Goal: Use online tool/utility: Utilize a website feature to perform a specific function

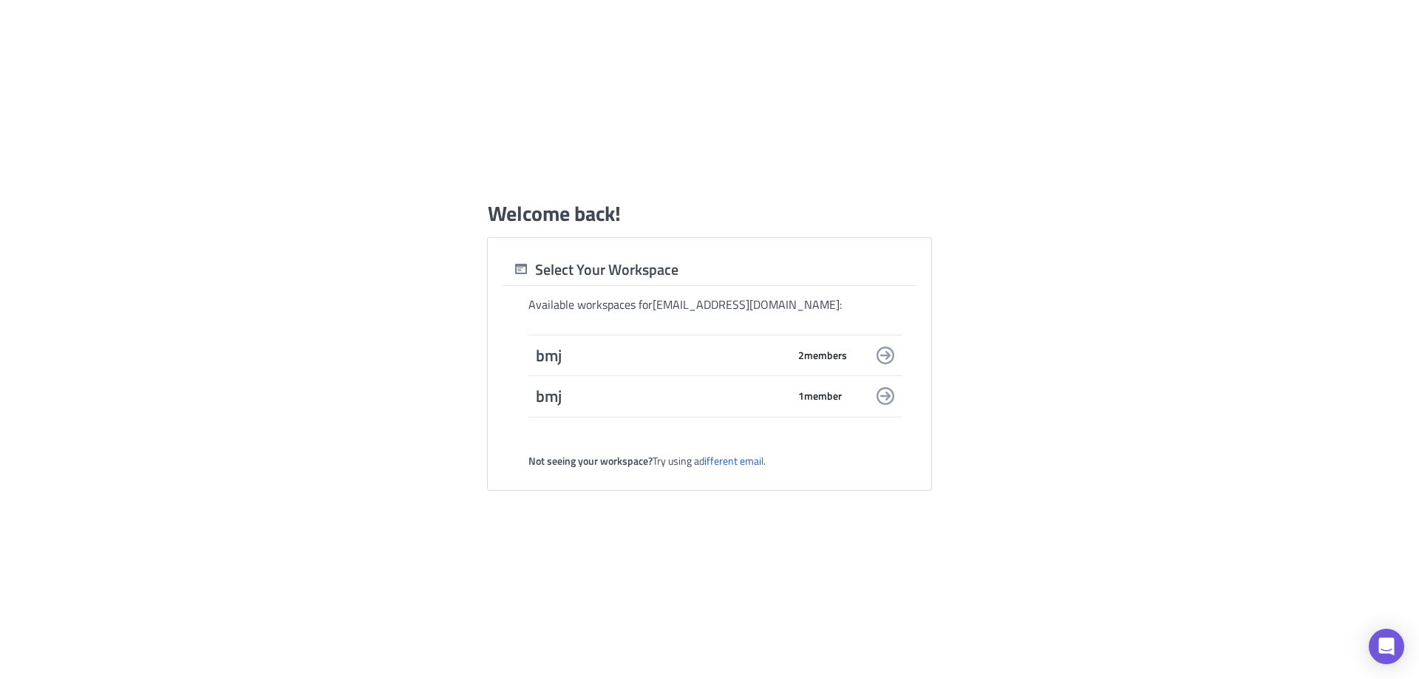
click at [782, 362] on span "bmj" at bounding box center [661, 355] width 251 height 21
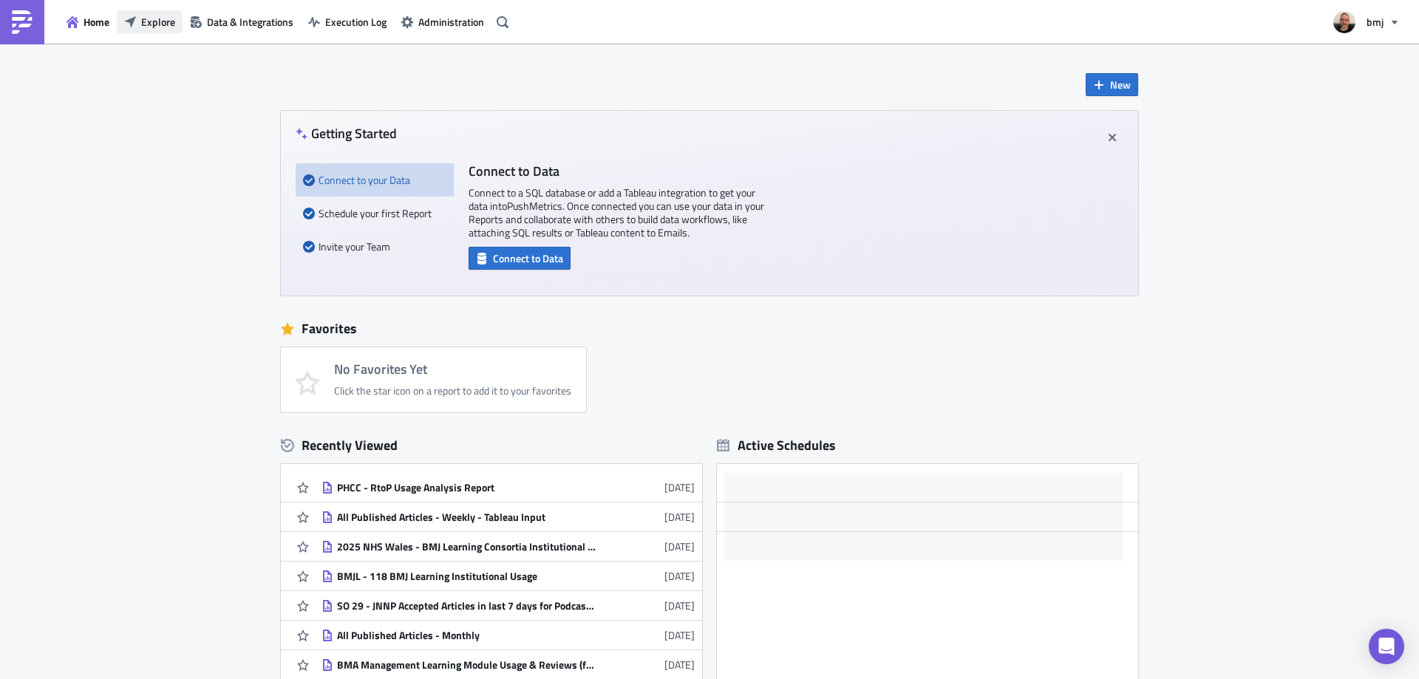
click at [173, 24] on span "Explore" at bounding box center [158, 22] width 34 height 16
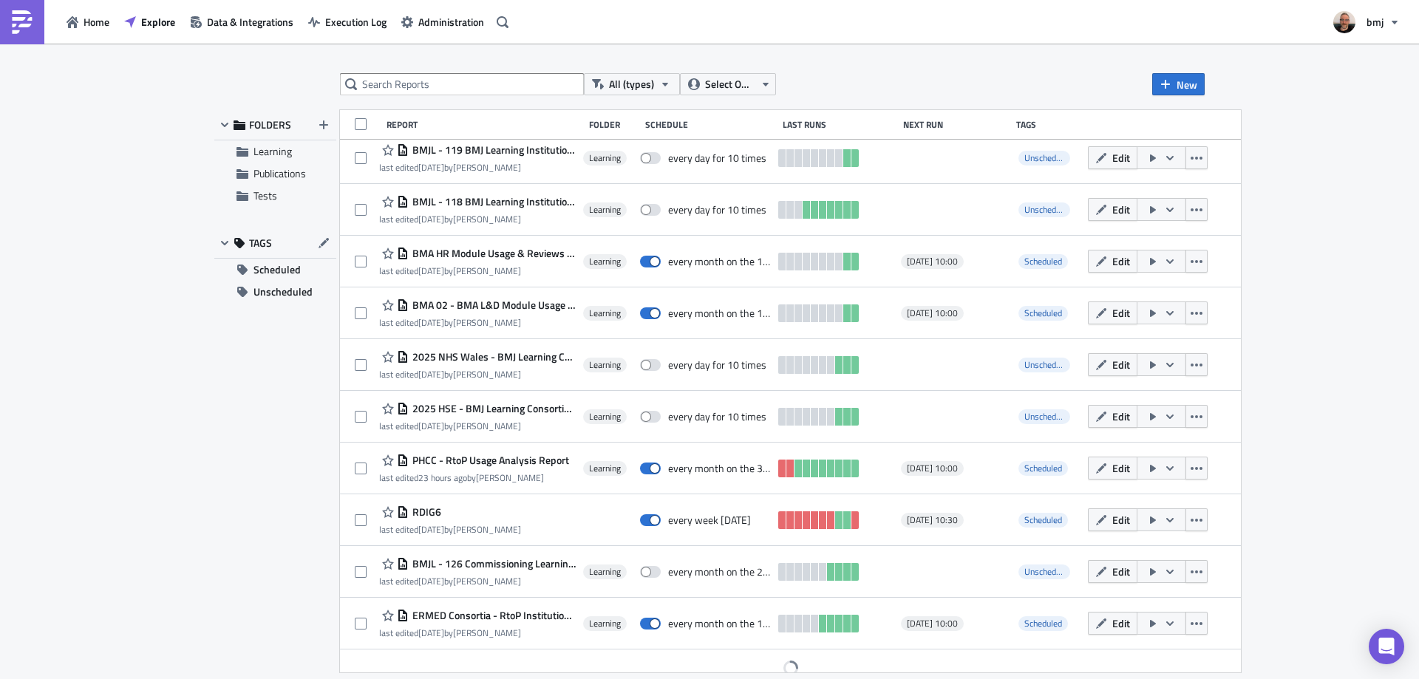
scroll to position [280, 0]
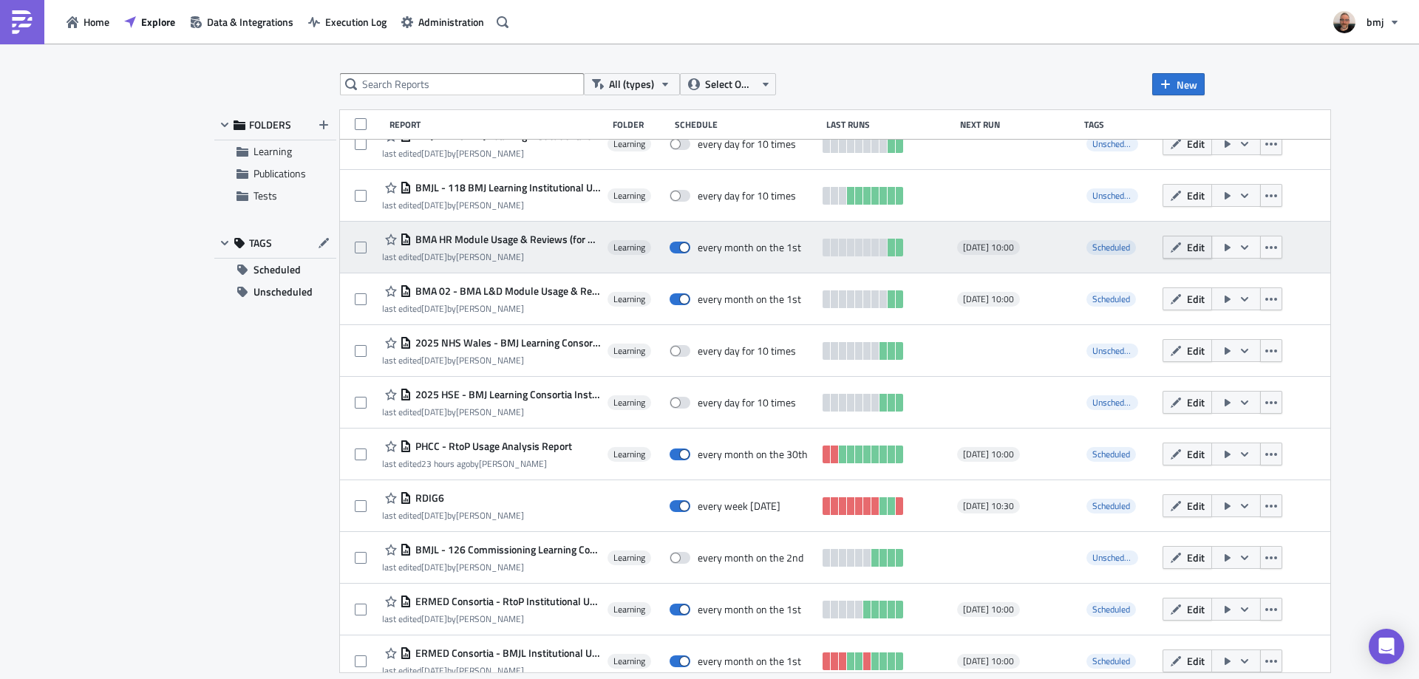
click at [1187, 248] on span "Edit" at bounding box center [1196, 248] width 18 height 16
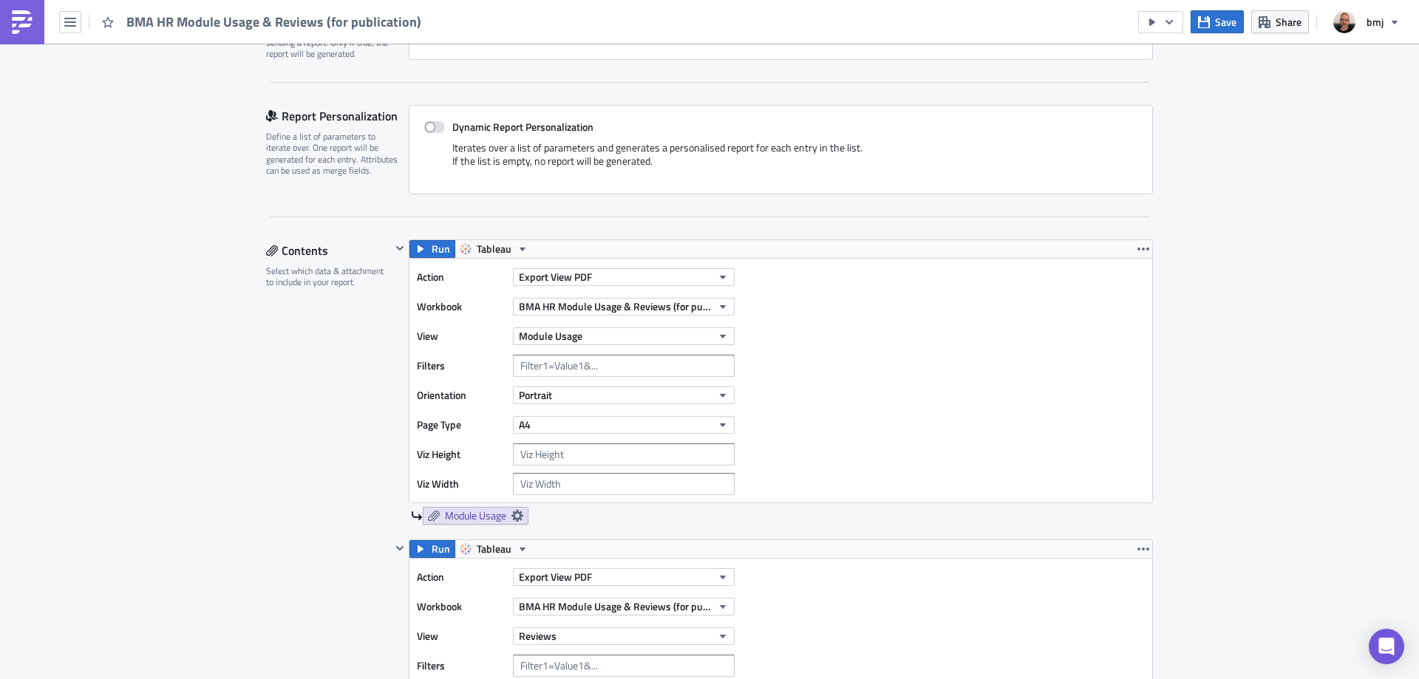
scroll to position [296, 0]
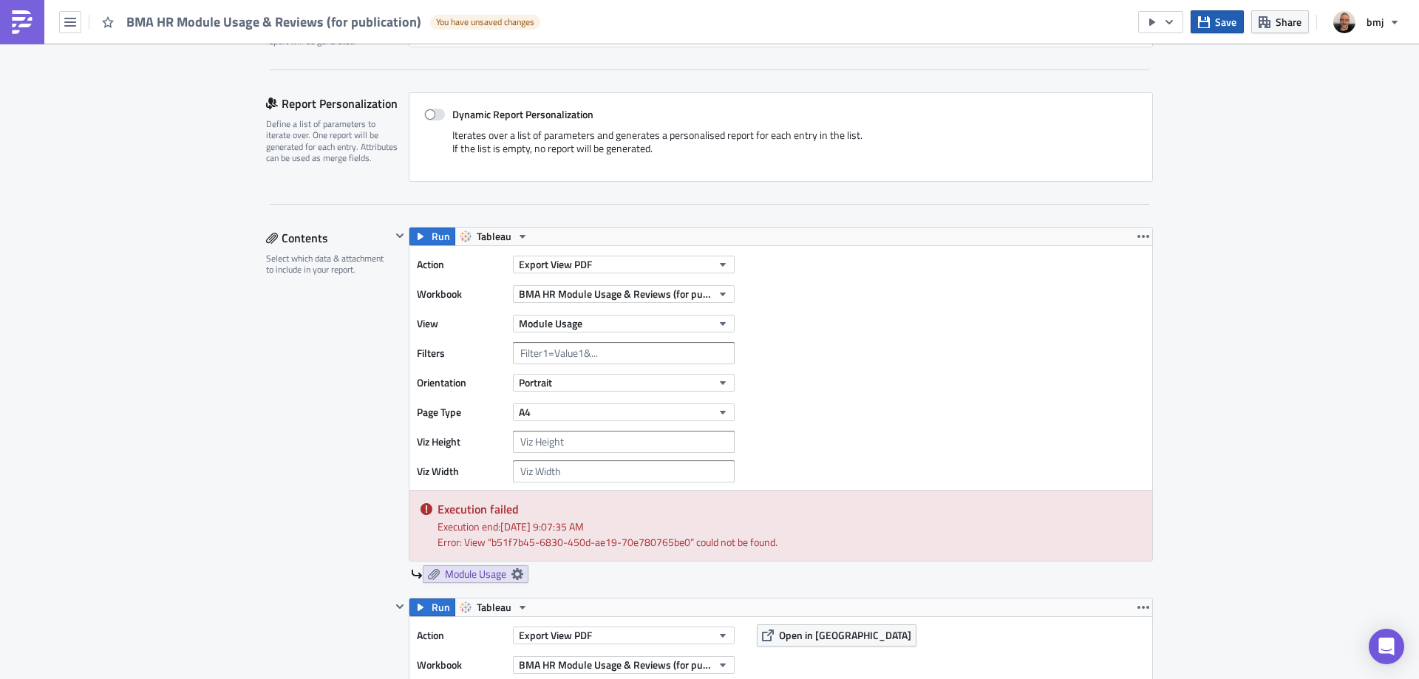
click at [1214, 25] on button "Save" at bounding box center [1217, 21] width 53 height 23
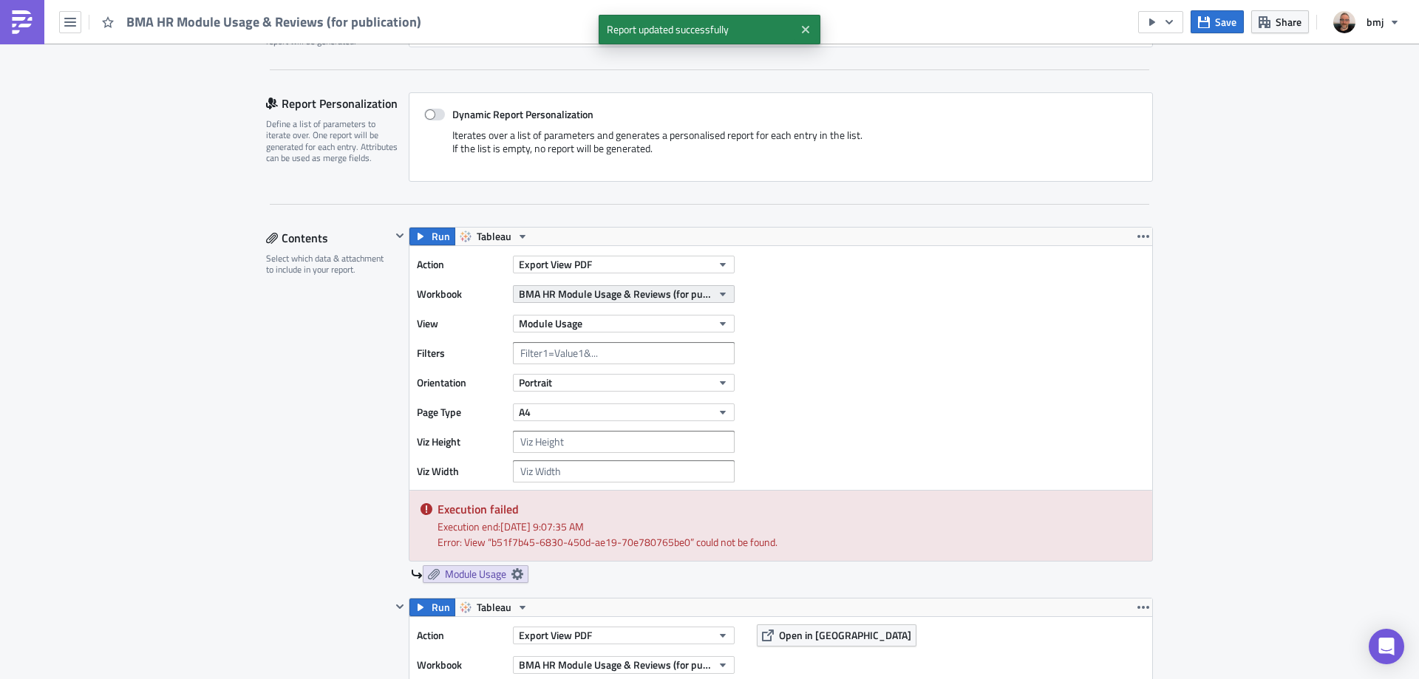
click at [710, 288] on button "BMA HR Module Usage & Reviews (for publication)" at bounding box center [624, 294] width 222 height 18
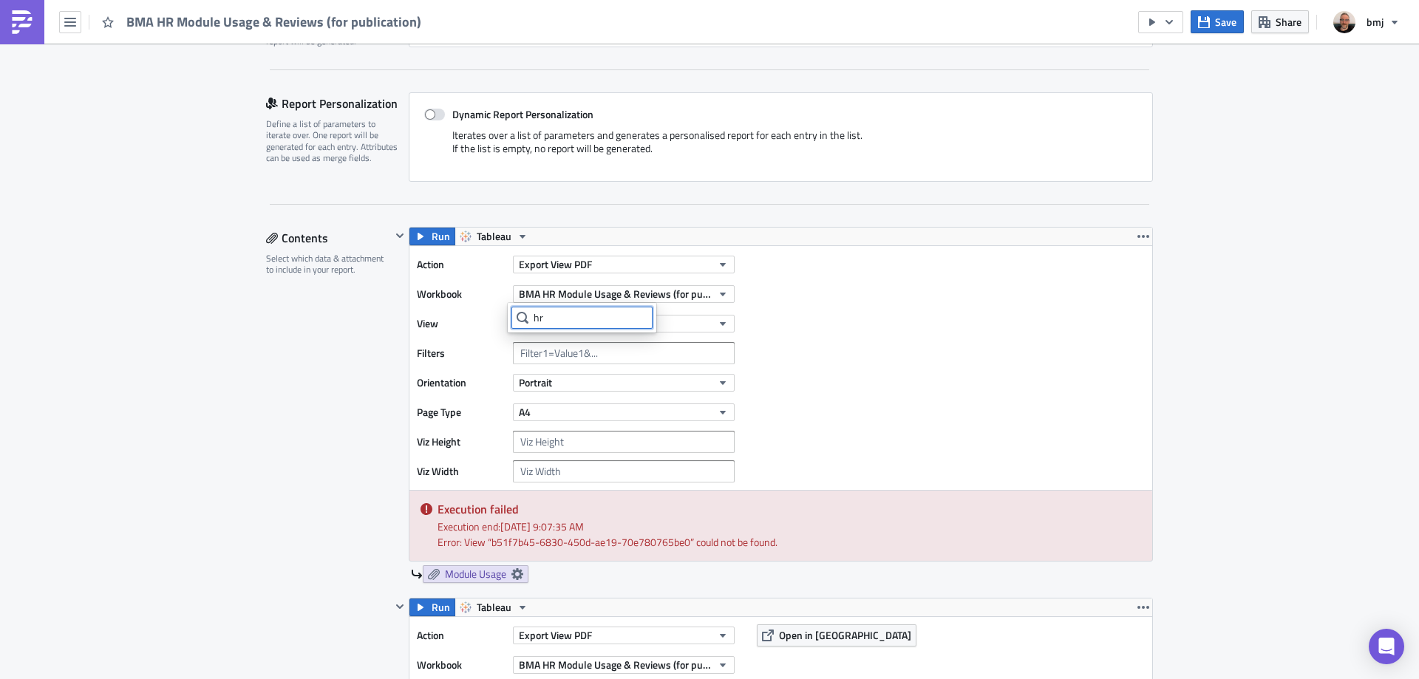
type input "h"
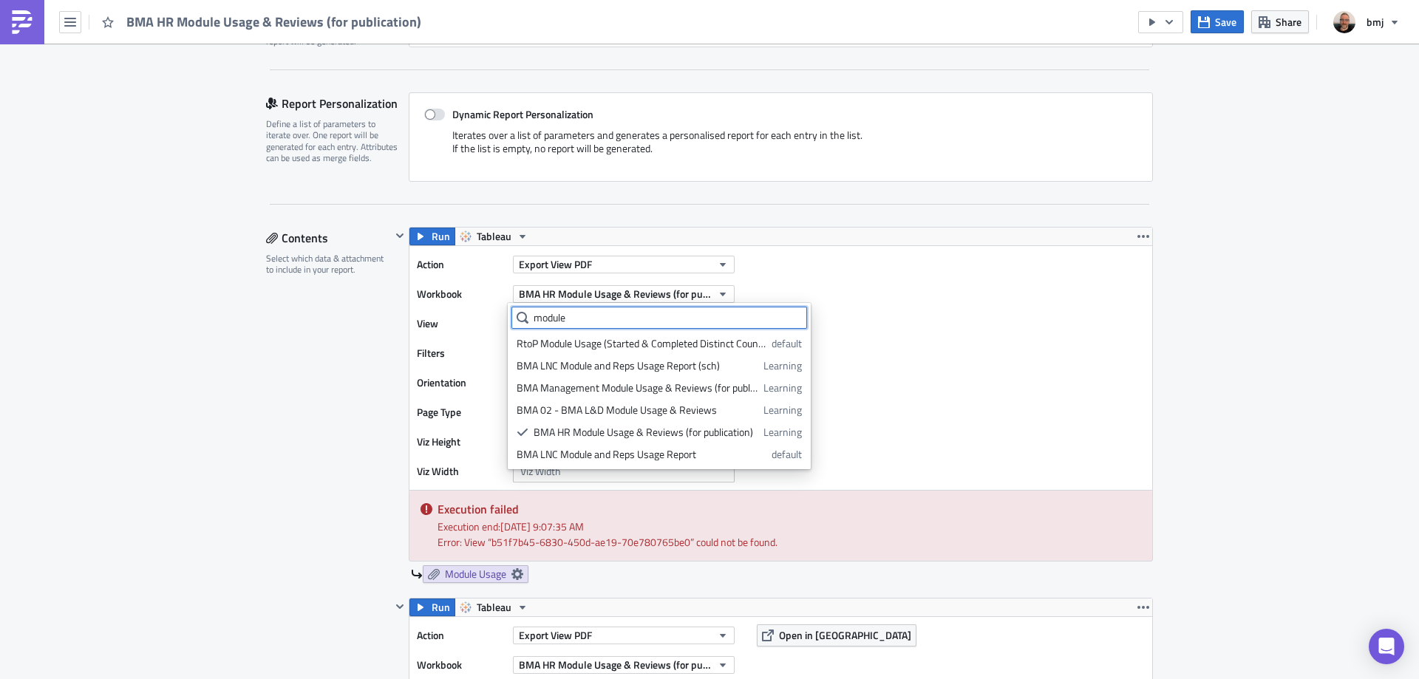
type input "module"
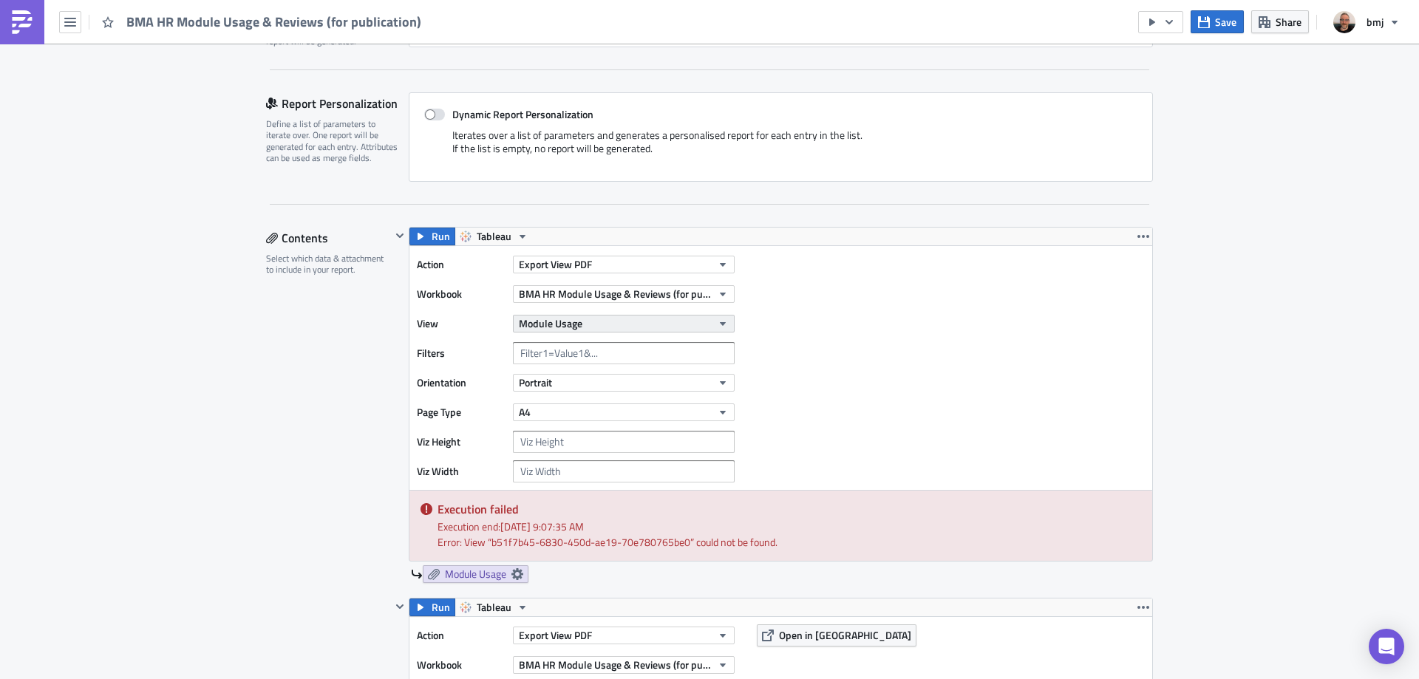
click at [645, 321] on button "Module Usage" at bounding box center [624, 324] width 222 height 18
click at [600, 373] on div "Module Usage Table" at bounding box center [582, 373] width 131 height 15
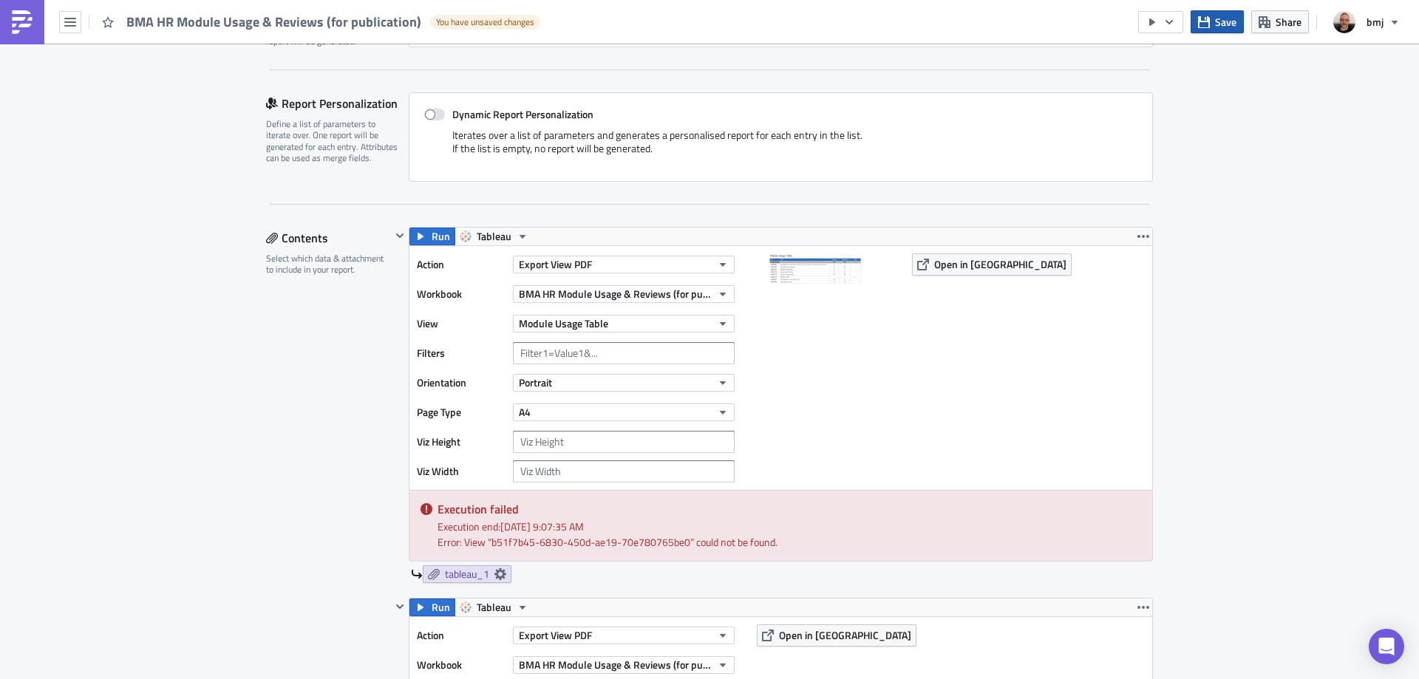
click at [1223, 18] on span "Save" at bounding box center [1225, 22] width 21 height 16
click at [1202, 27] on icon "button" at bounding box center [1204, 22] width 12 height 12
click at [1210, 21] on icon "button" at bounding box center [1204, 22] width 12 height 12
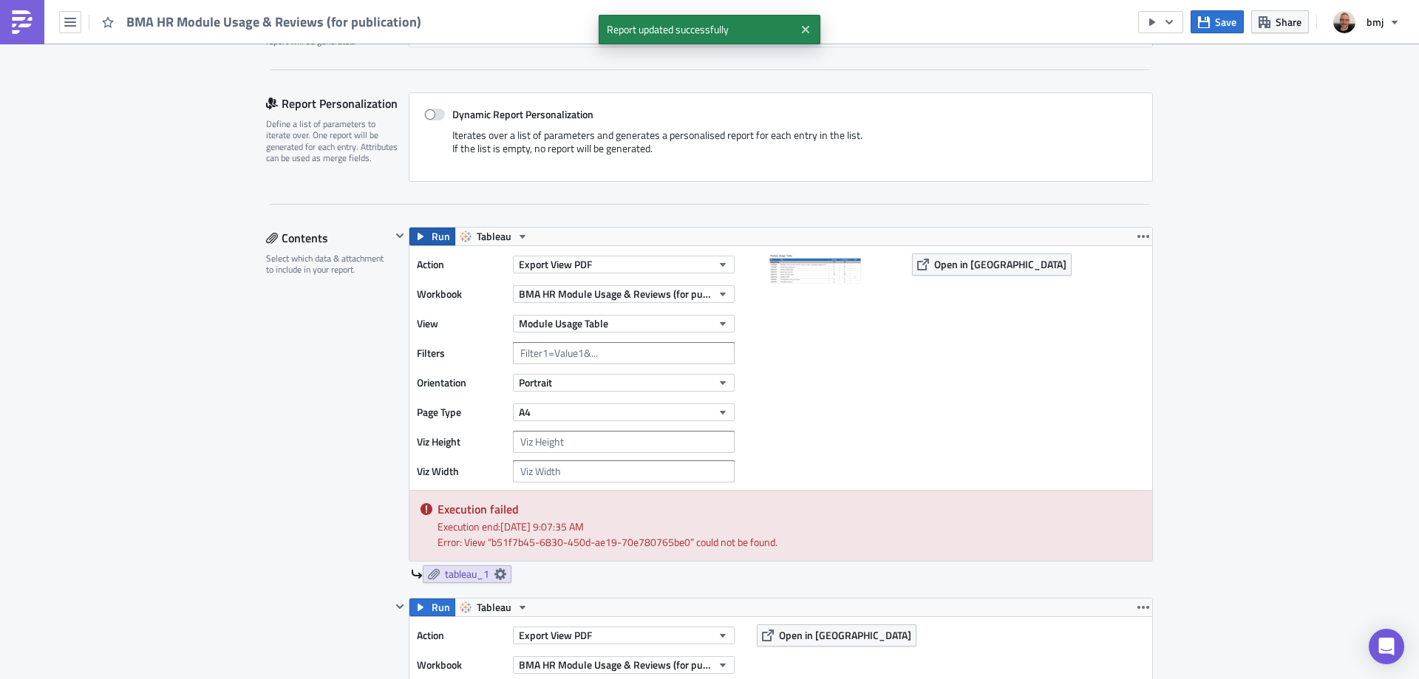
click at [424, 241] on button "Run" at bounding box center [433, 237] width 46 height 18
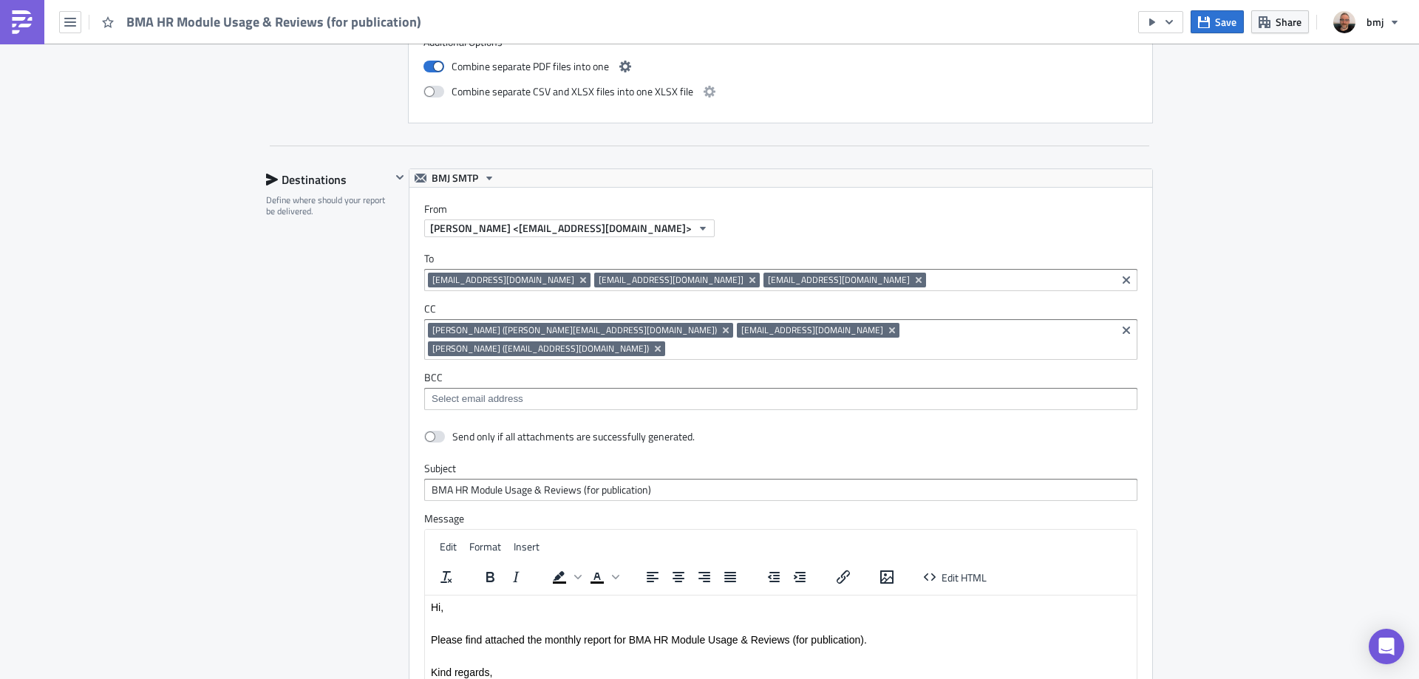
scroll to position [1331, 0]
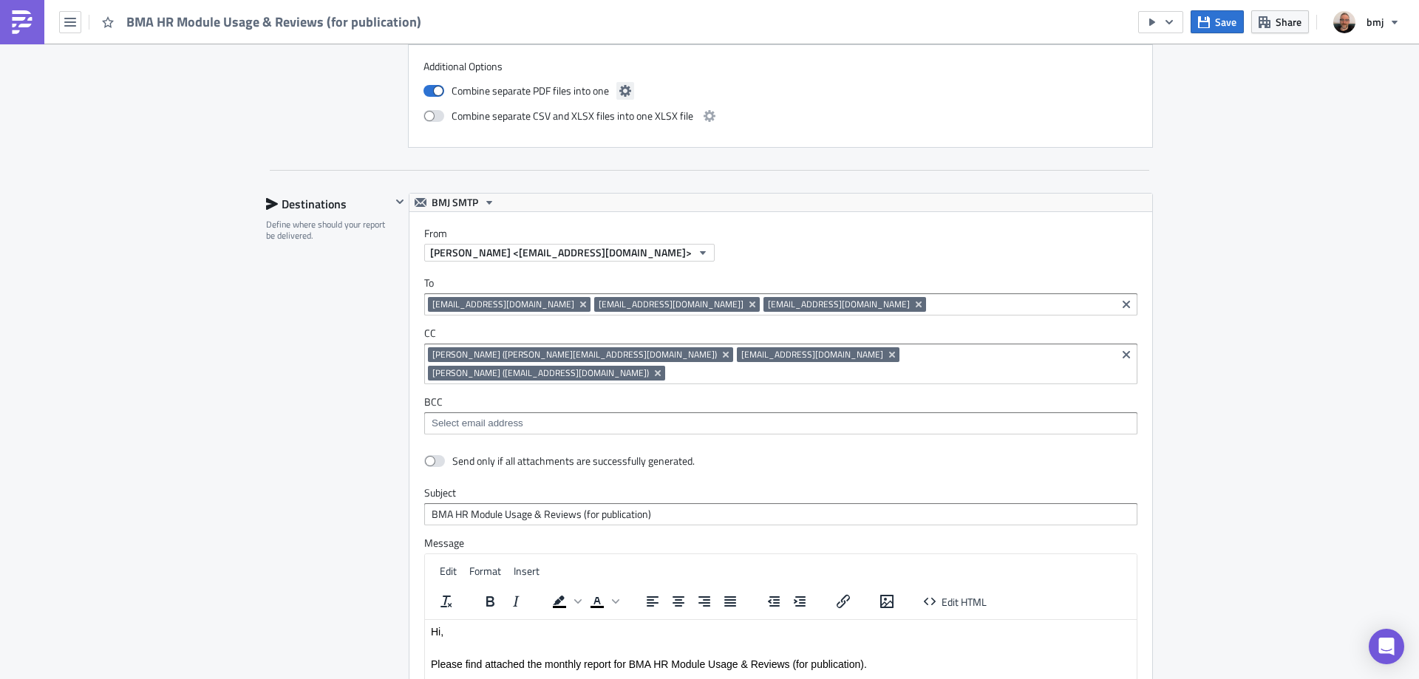
click at [622, 96] on icon "button" at bounding box center [626, 91] width 12 height 12
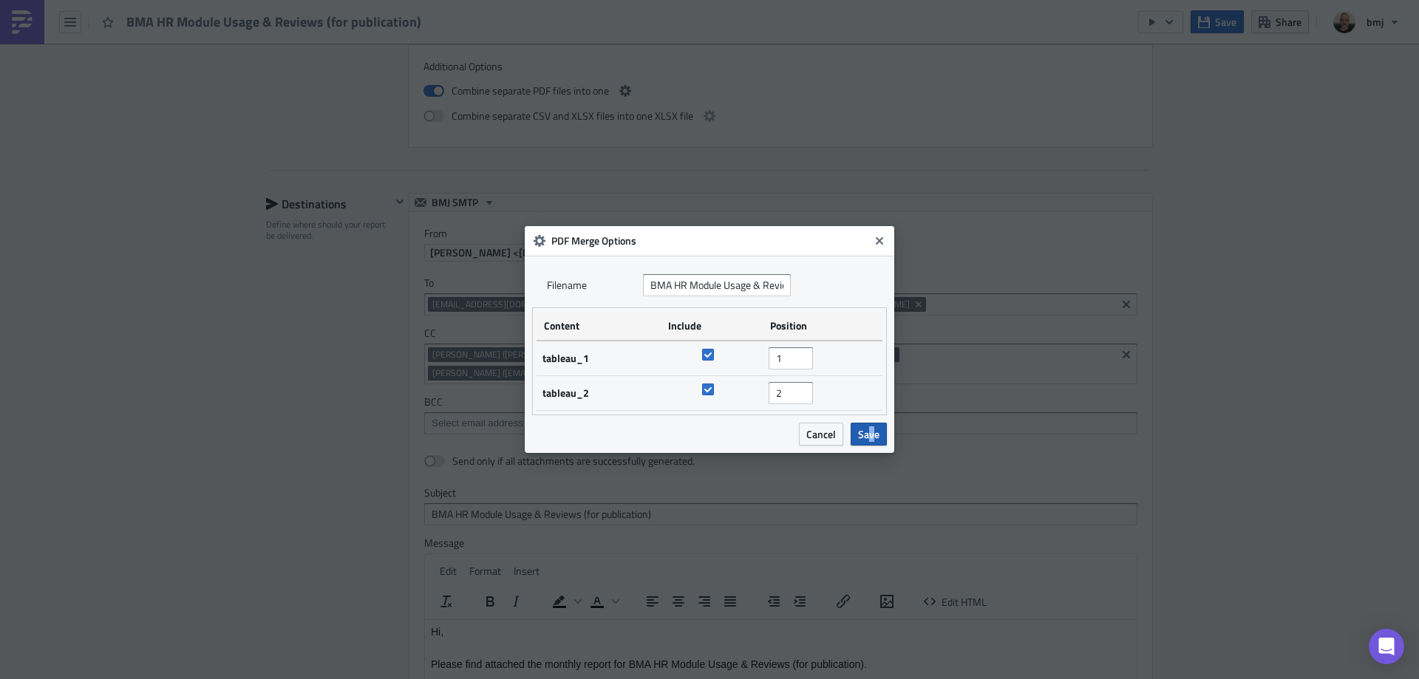
click at [872, 434] on span "Save" at bounding box center [868, 435] width 21 height 16
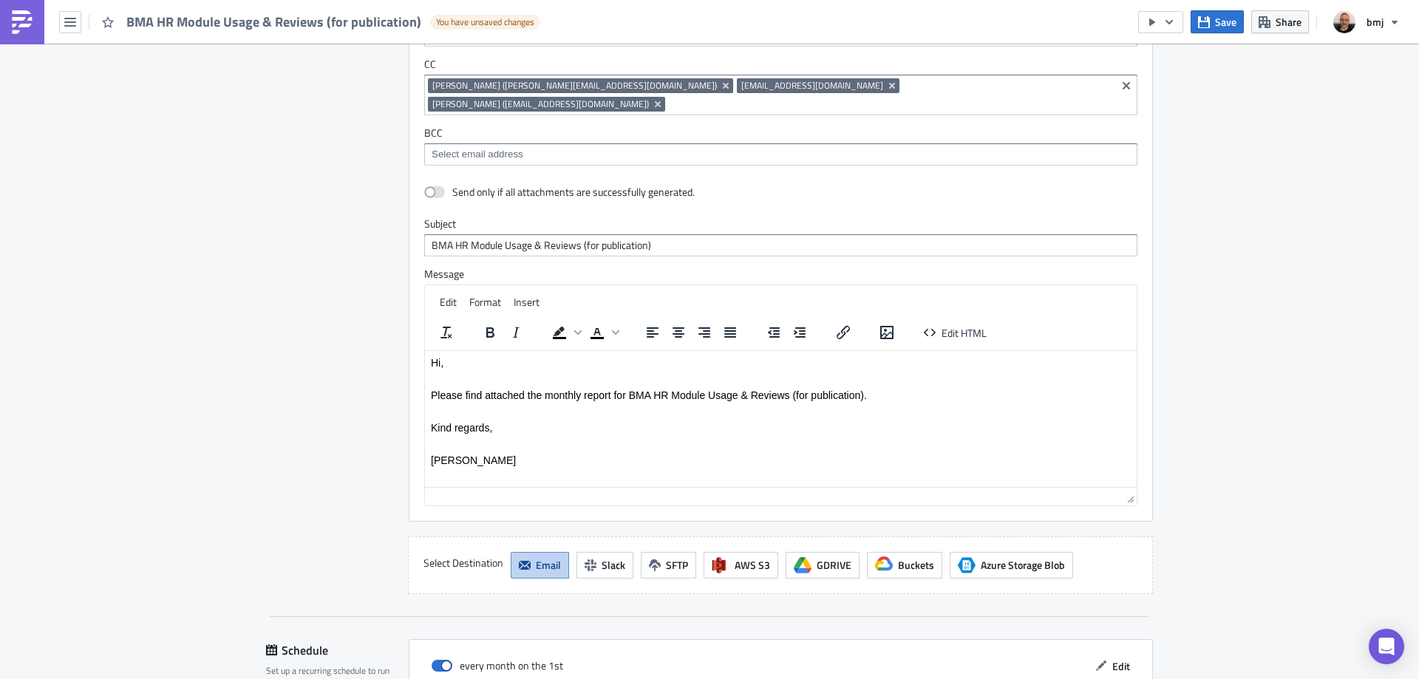
scroll to position [1552, 0]
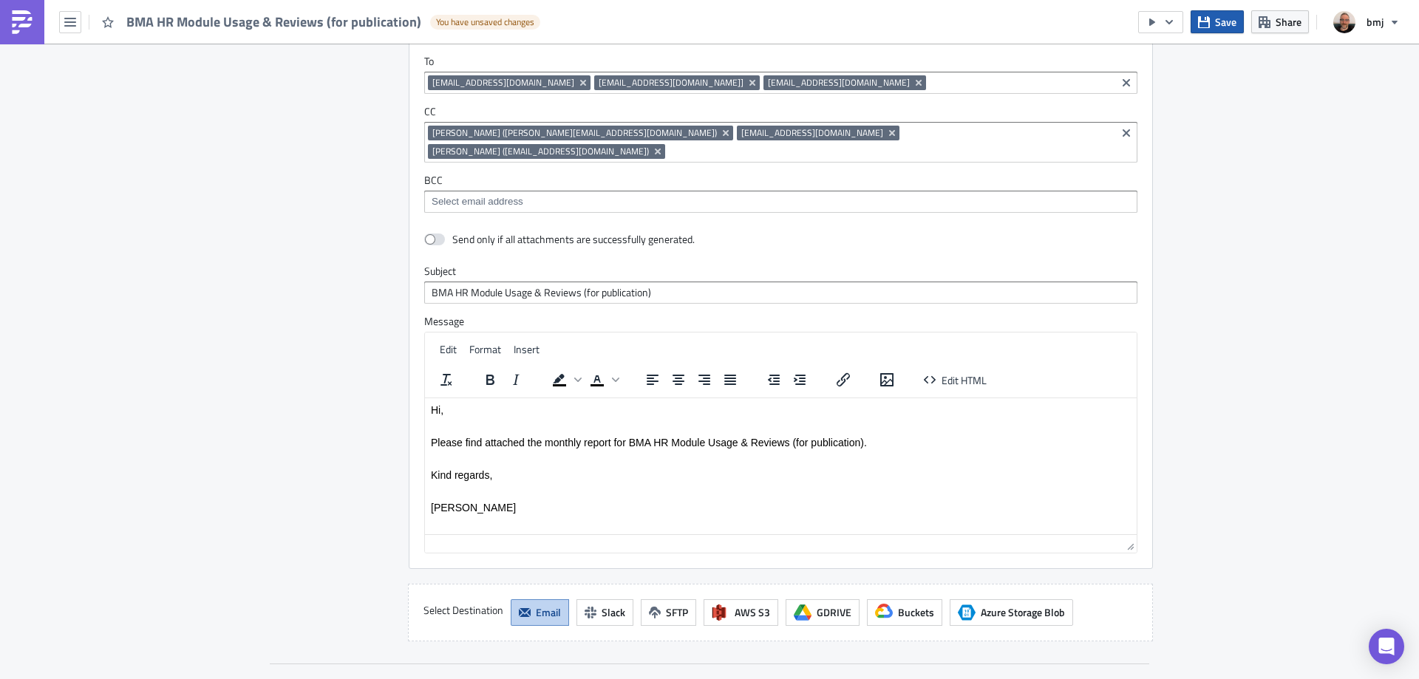
click at [1218, 10] on button "Save" at bounding box center [1217, 21] width 53 height 23
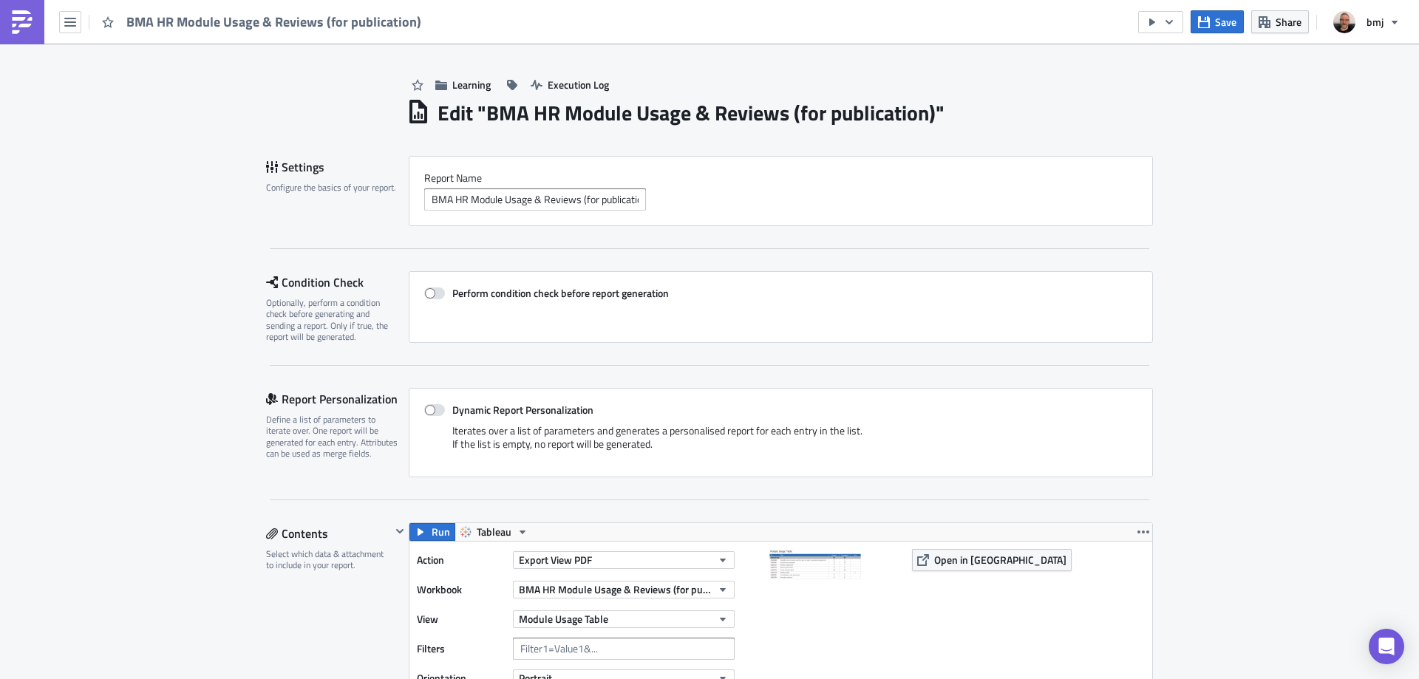
scroll to position [1767, 0]
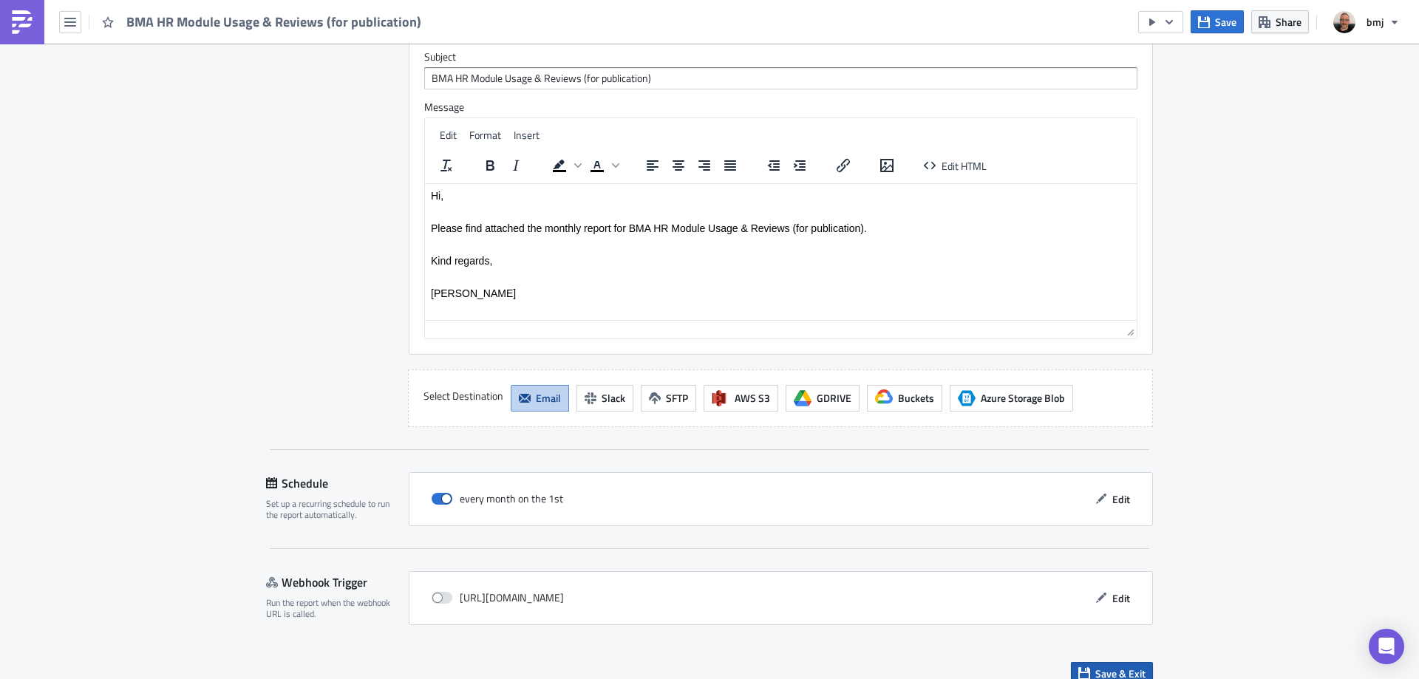
click at [1133, 666] on span "Save & Exit" at bounding box center [1121, 674] width 50 height 16
